Goal: Book appointment/travel/reservation

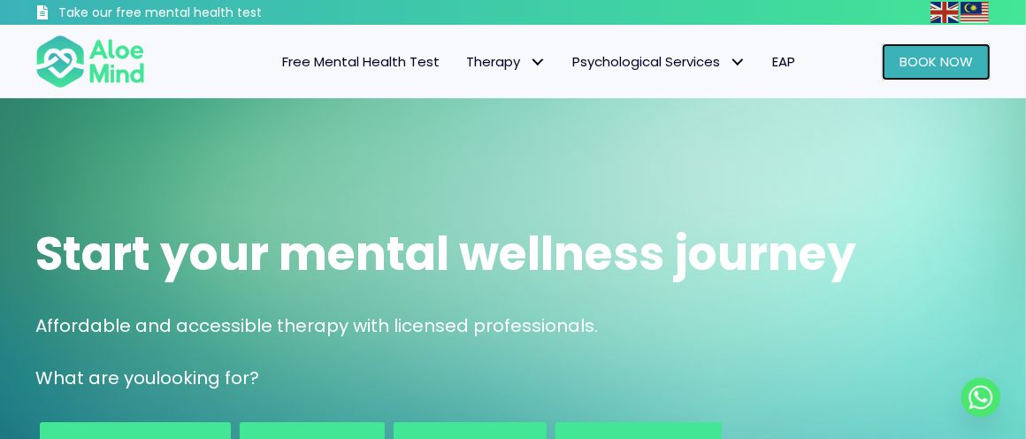
click at [935, 63] on span "Book Now" at bounding box center [936, 61] width 73 height 19
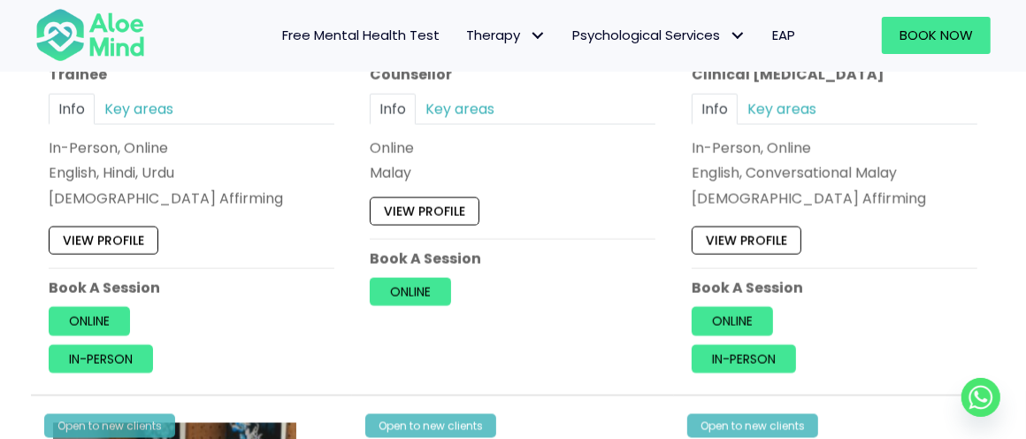
scroll to position [1858, 0]
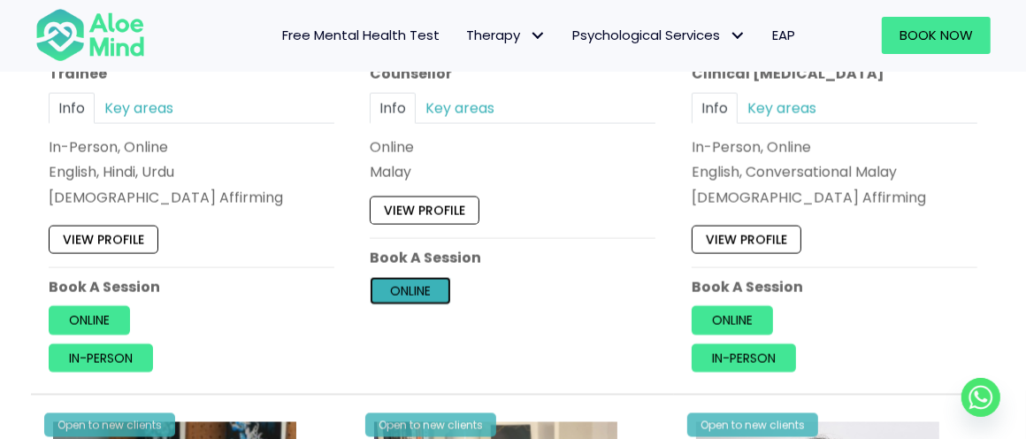
click at [408, 292] on link "Online" at bounding box center [410, 291] width 81 height 28
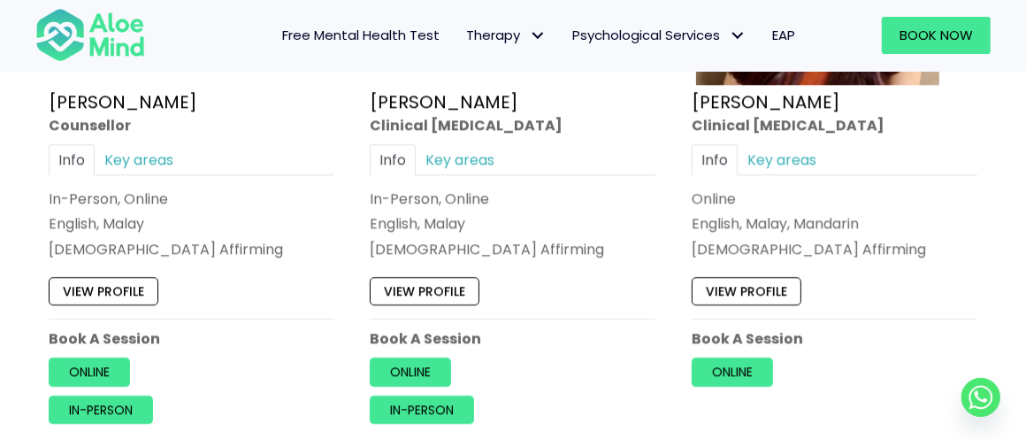
scroll to position [3185, 0]
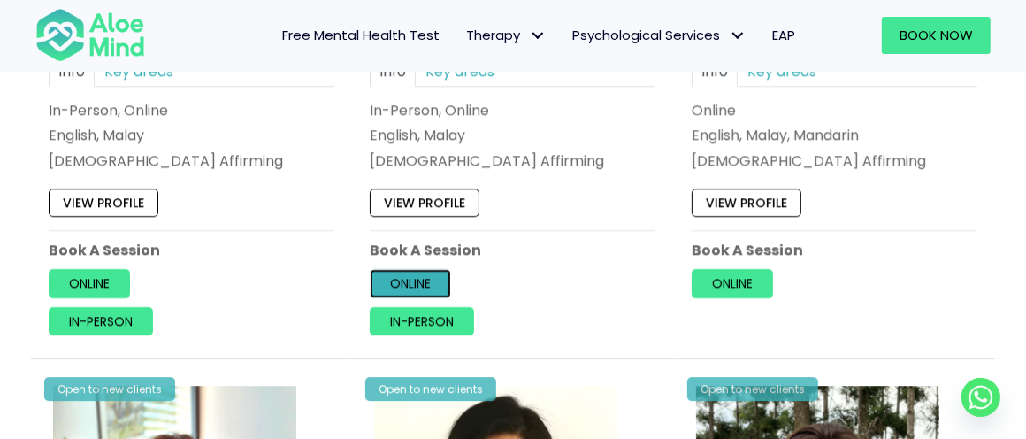
click at [418, 277] on link "Online" at bounding box center [410, 283] width 81 height 28
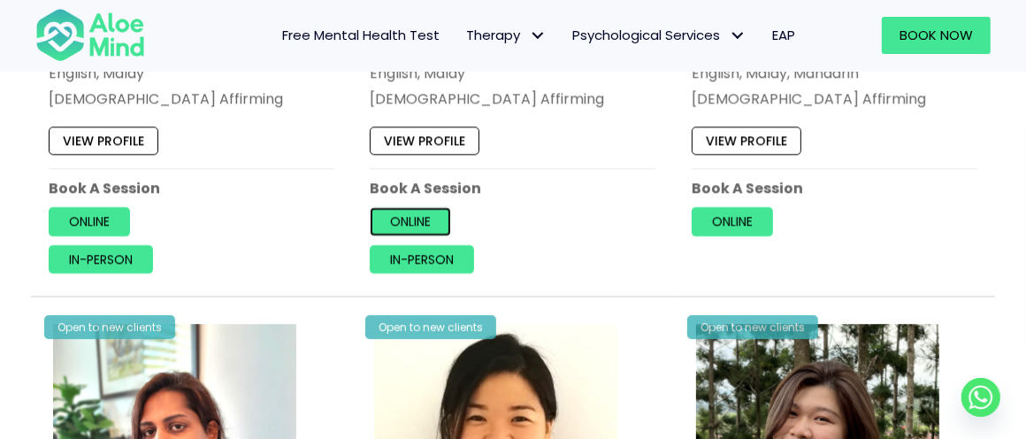
scroll to position [3273, 0]
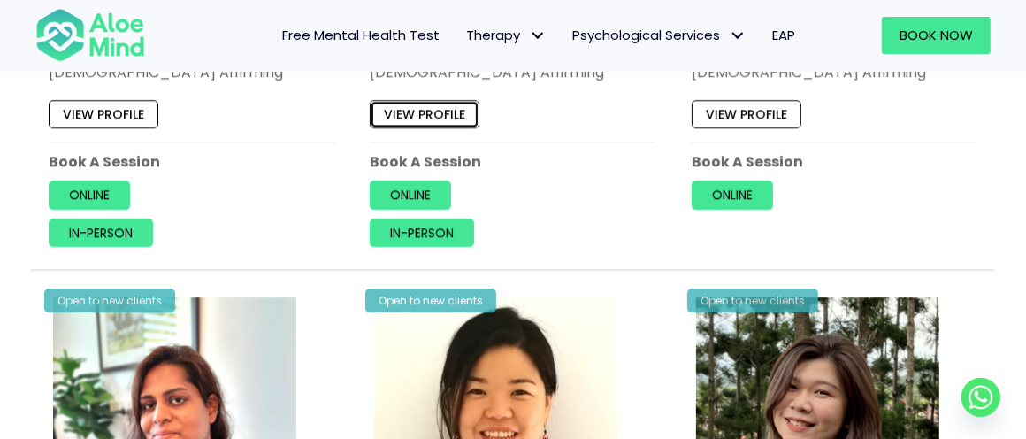
click at [393, 113] on link "View profile" at bounding box center [425, 114] width 110 height 28
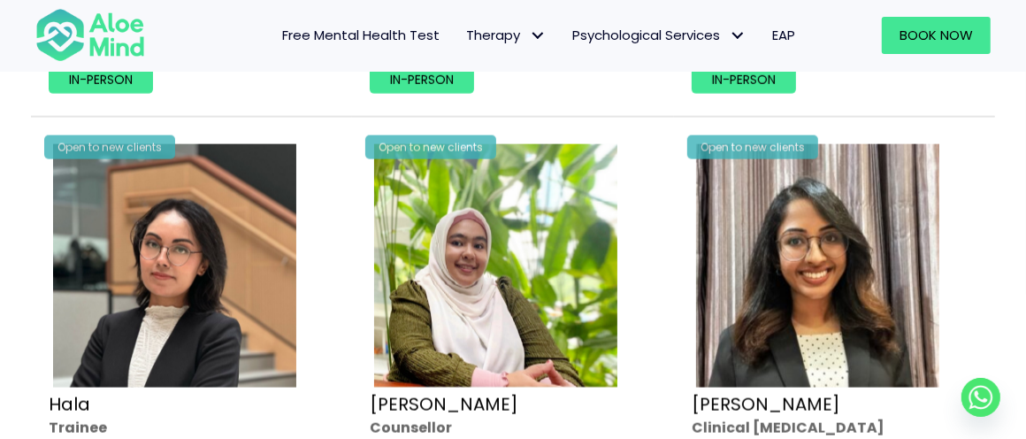
scroll to position [1592, 0]
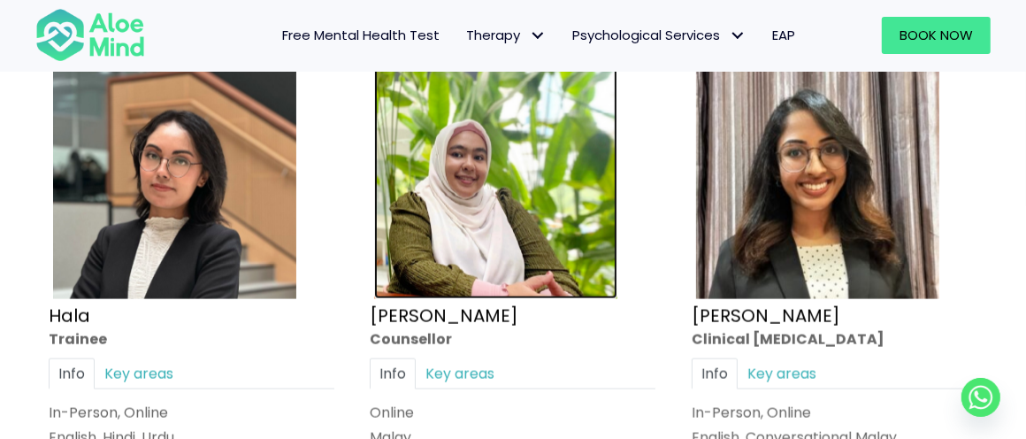
click at [438, 212] on img at bounding box center [495, 177] width 243 height 243
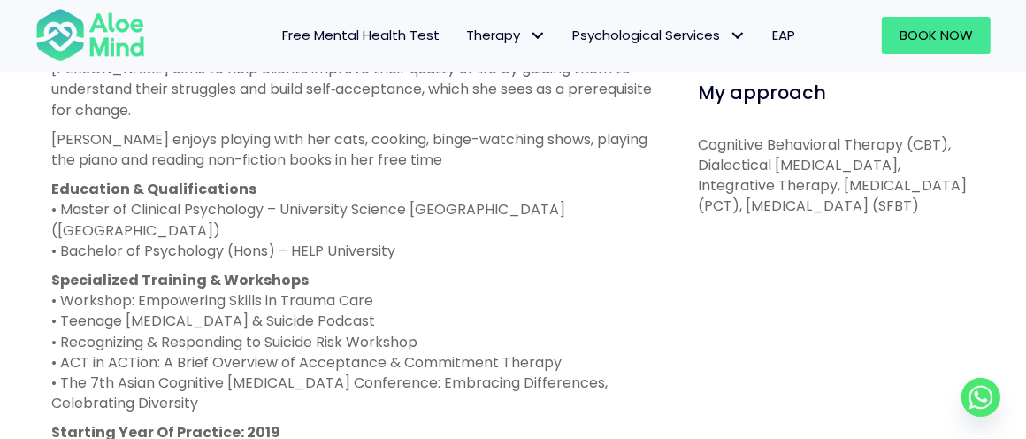
scroll to position [992, 0]
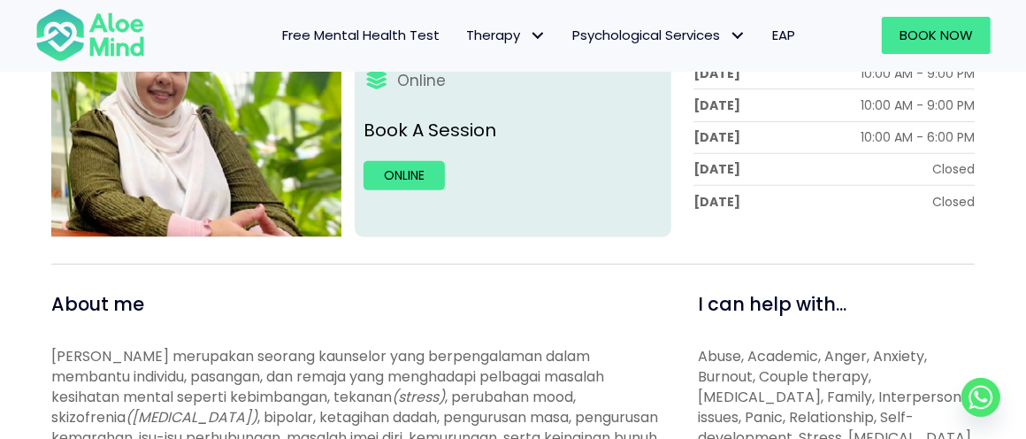
scroll to position [354, 0]
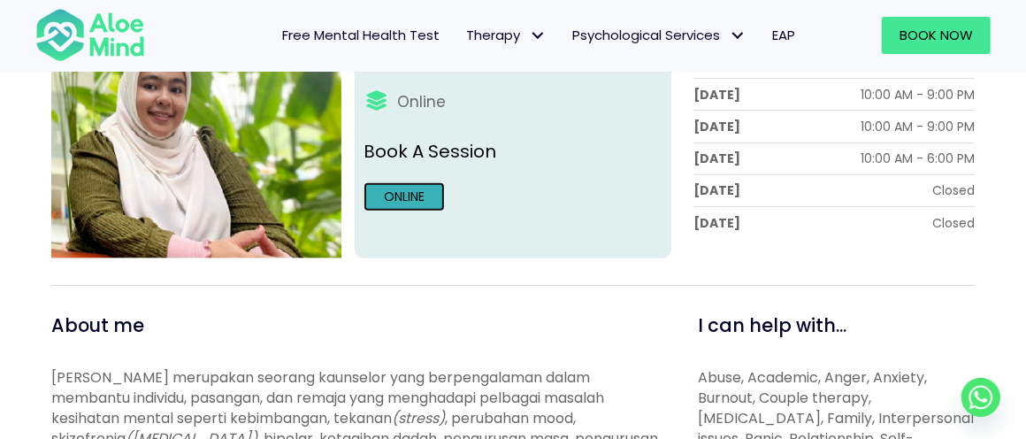
click at [396, 202] on link "Online" at bounding box center [404, 196] width 81 height 28
